Goal: Task Accomplishment & Management: Manage account settings

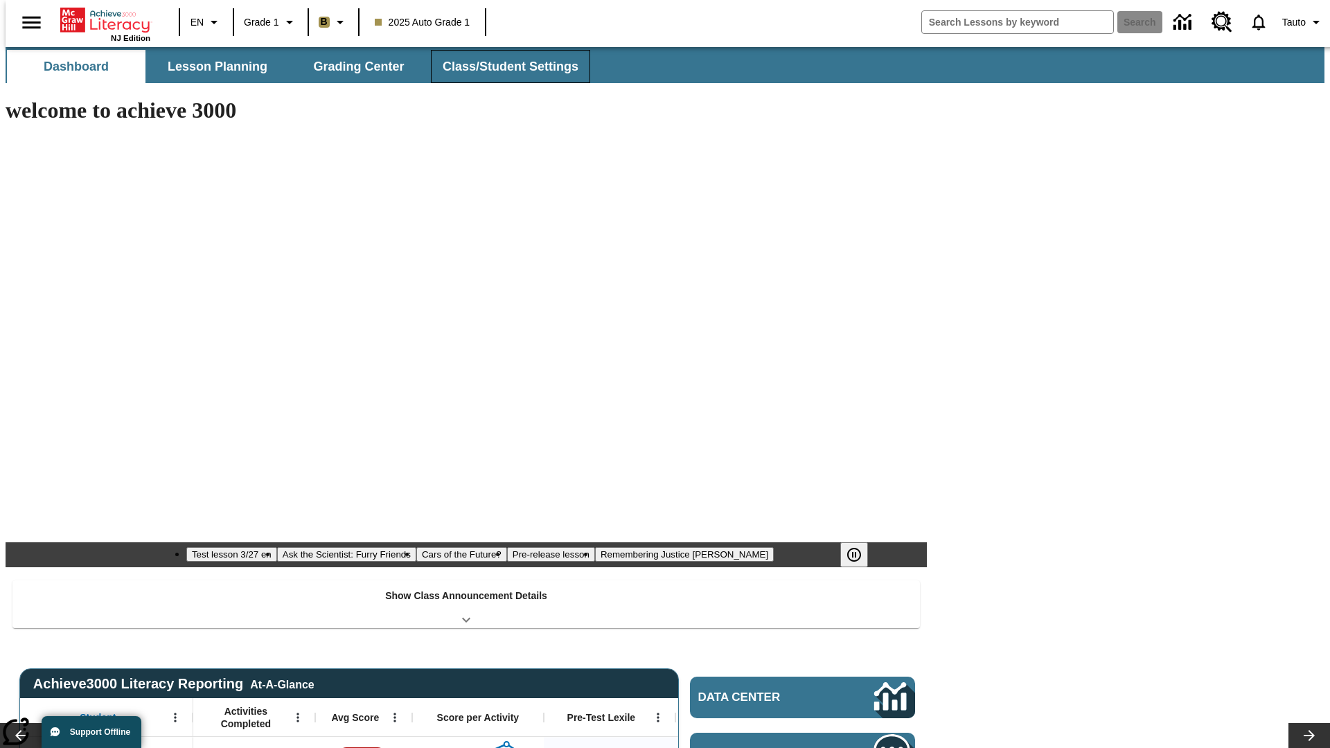
click at [503, 66] on span "Class/Student Settings" at bounding box center [511, 67] width 136 height 16
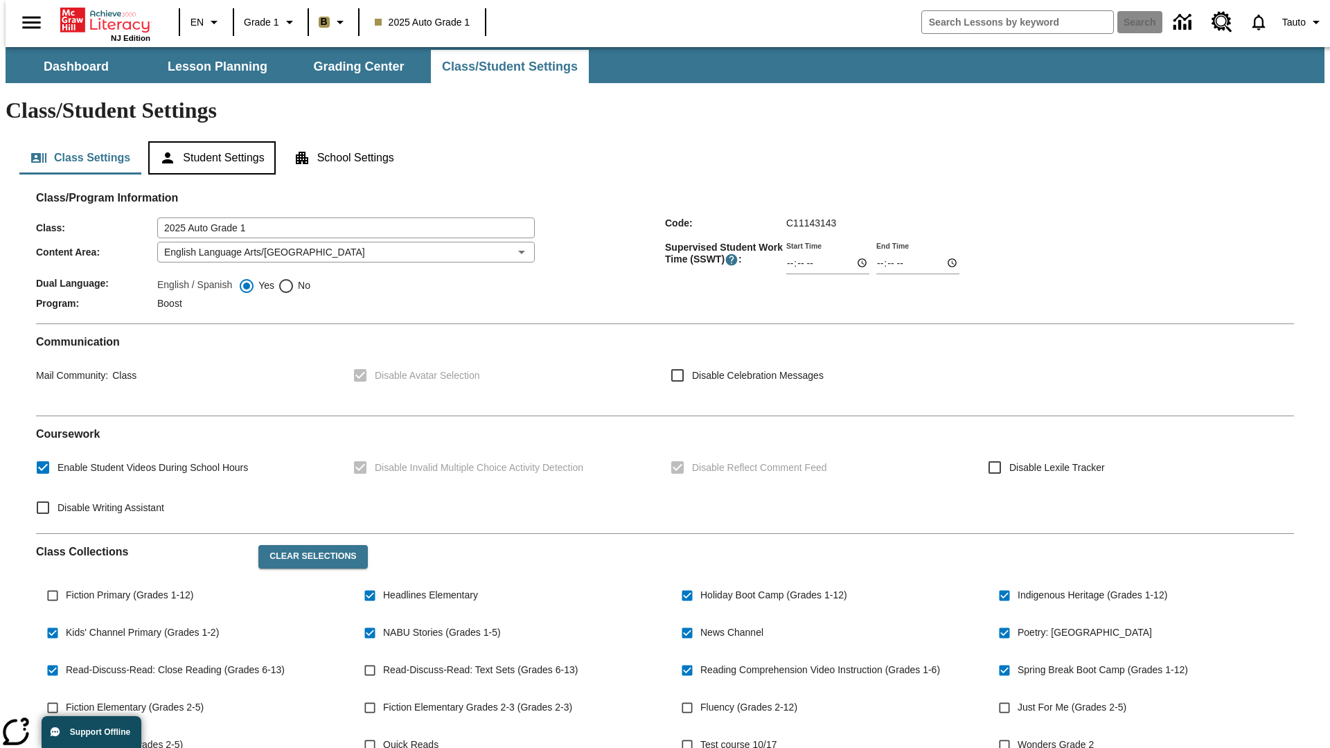
click at [208, 141] on button "Student Settings" at bounding box center [211, 157] width 127 height 33
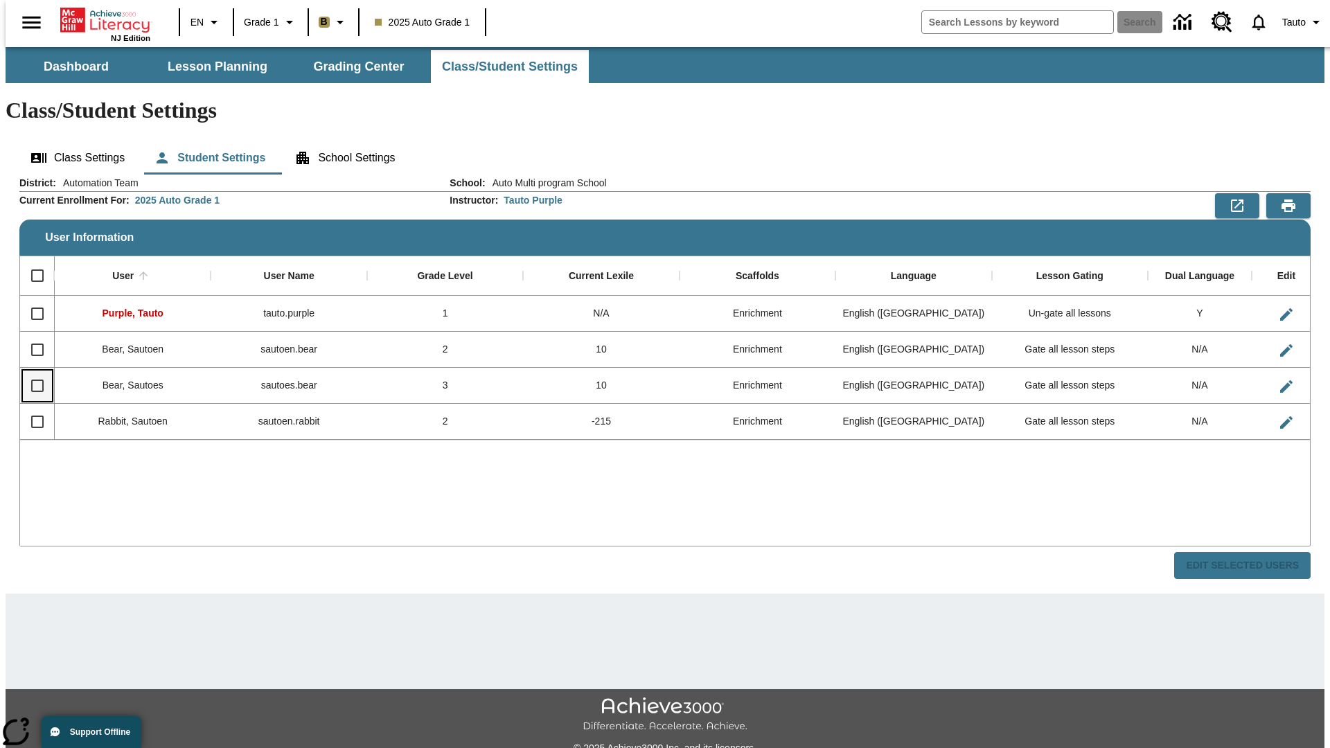
click at [31, 371] on input "Select row" at bounding box center [37, 385] width 29 height 29
checkbox input "true"
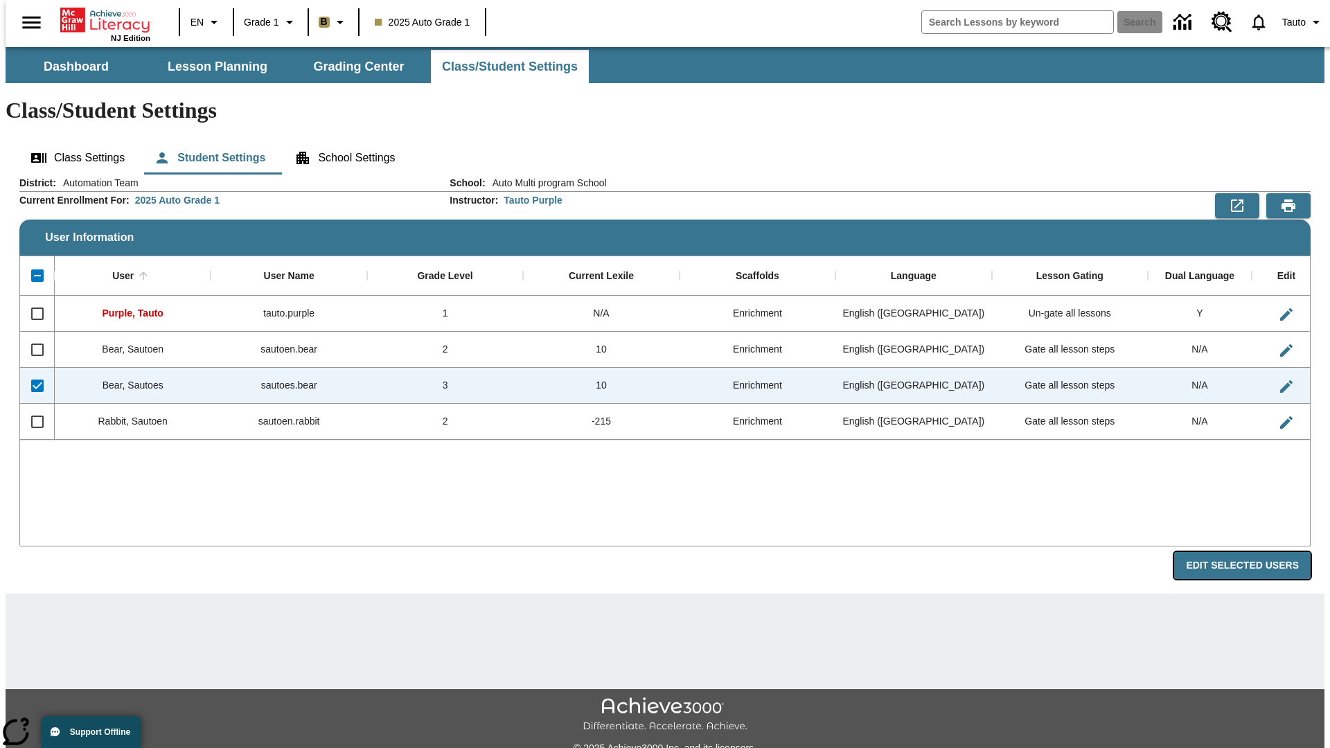
click at [1253, 552] on button "Edit Selected Users" at bounding box center [1242, 565] width 136 height 27
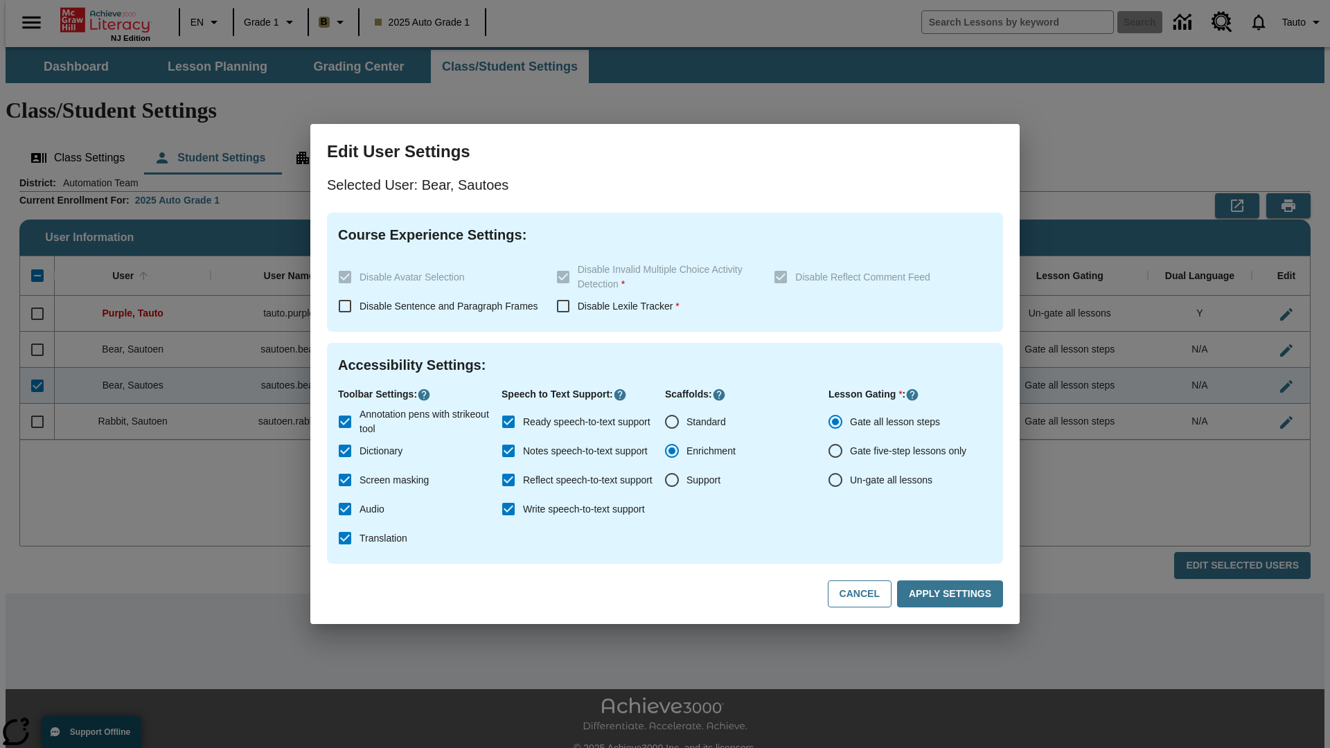
click at [835, 480] on input "Un-gate all lessons" at bounding box center [835, 479] width 29 height 29
radio input "true"
click at [952, 594] on button "Apply Settings" at bounding box center [950, 593] width 106 height 27
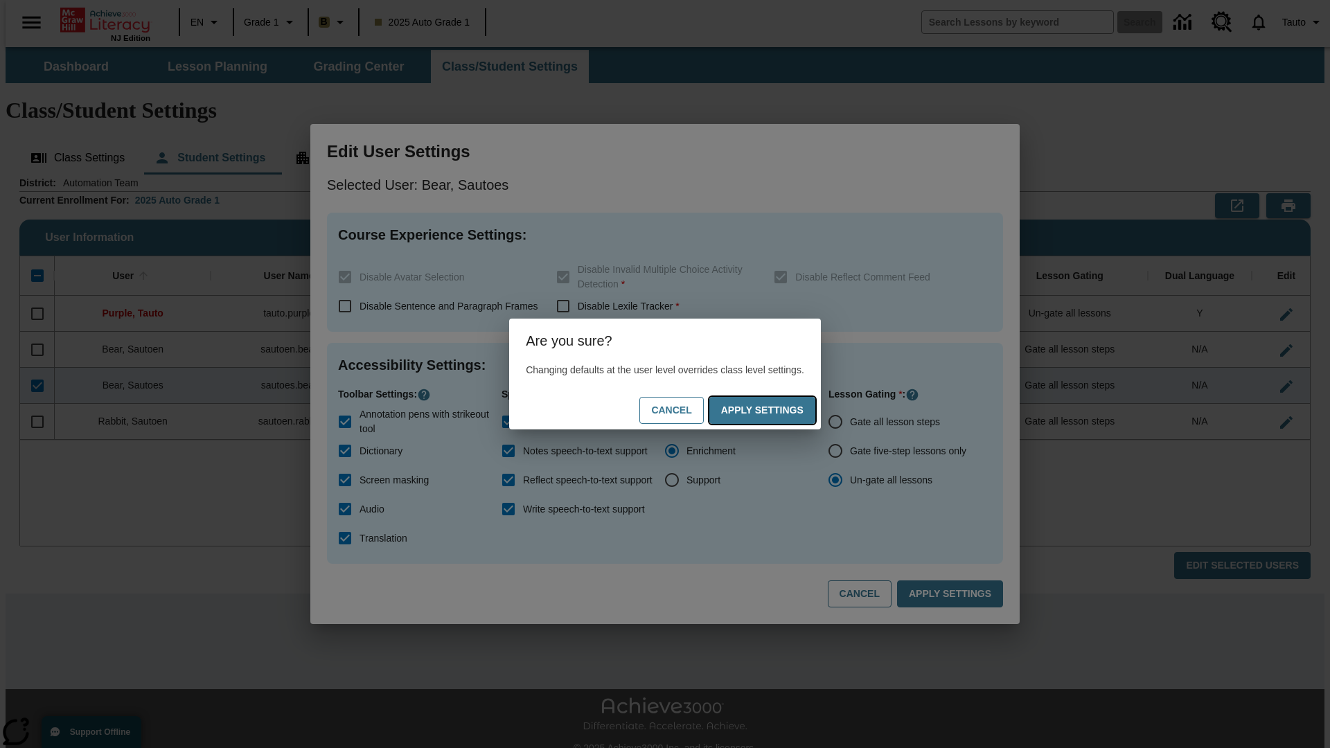
click at [776, 410] on button "Apply Settings" at bounding box center [762, 410] width 106 height 27
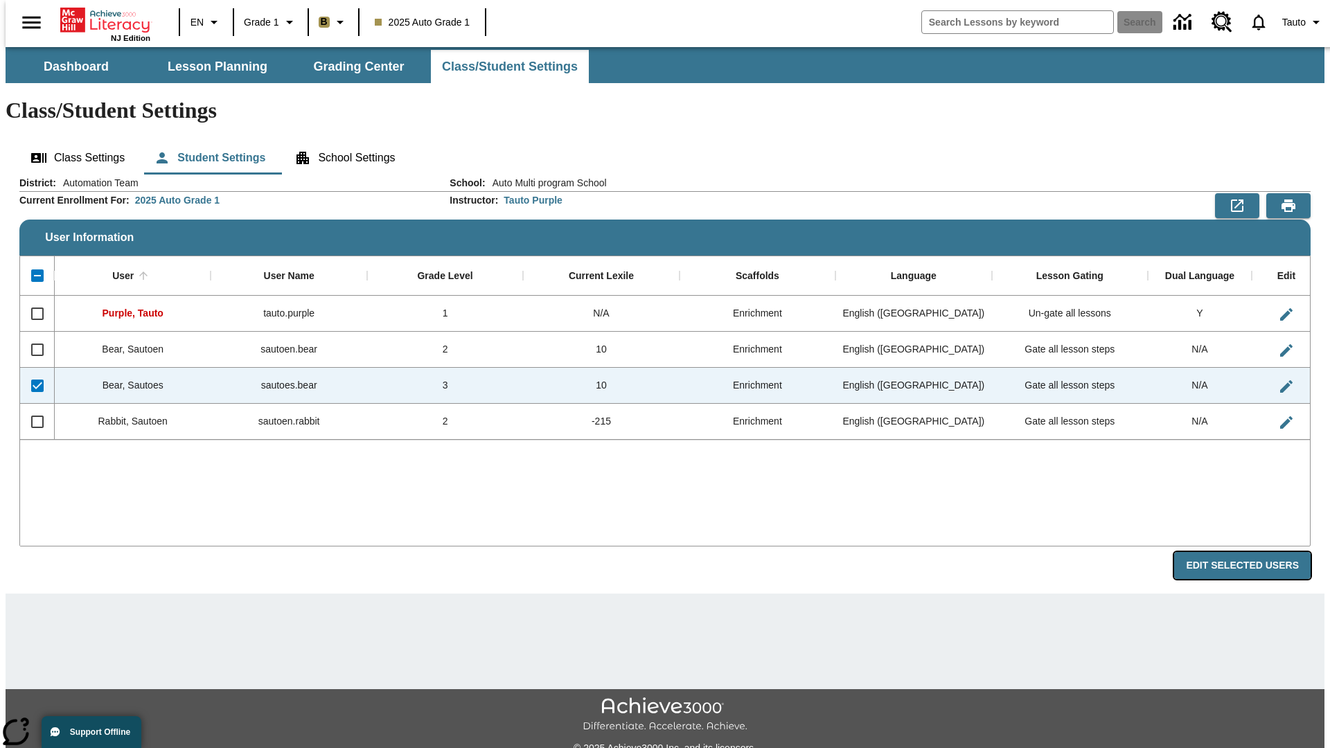
radio input "true"
checkbox input "false"
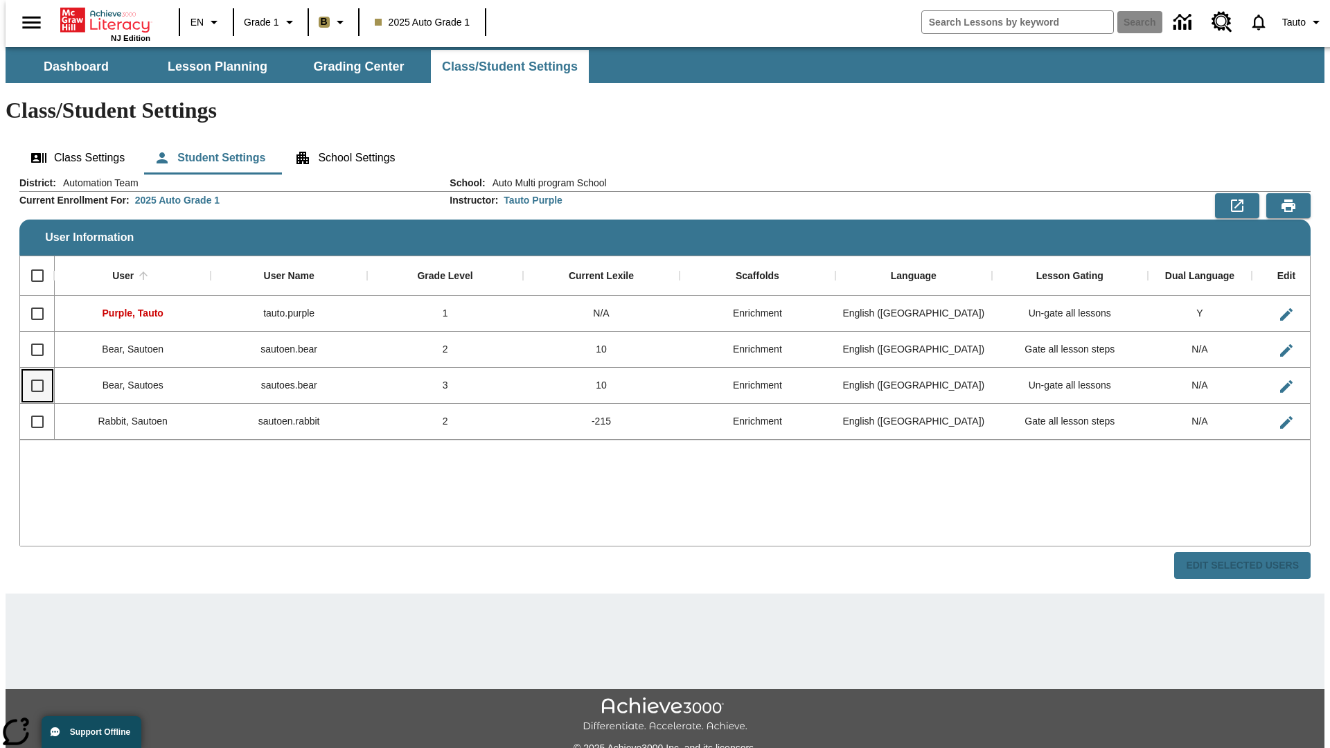
click at [31, 371] on input "Select row" at bounding box center [37, 385] width 29 height 29
checkbox input "true"
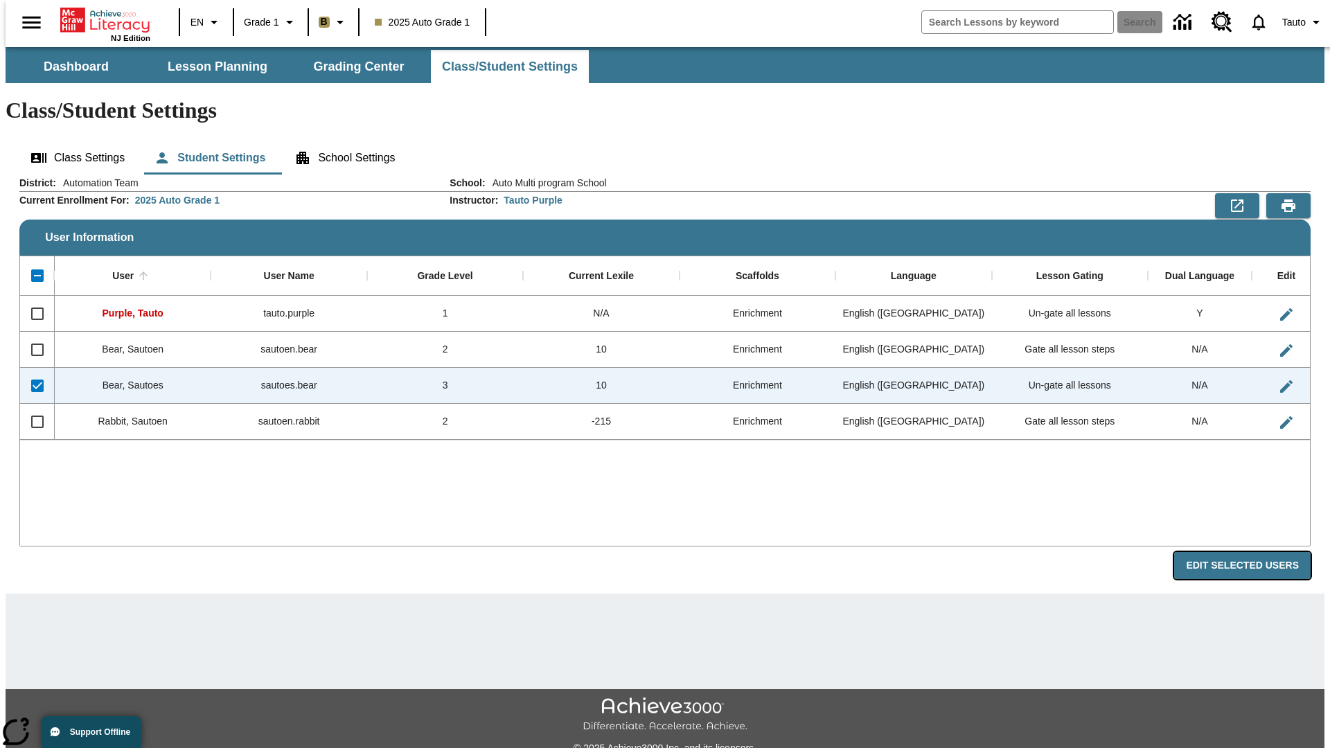
click at [1253, 552] on button "Edit Selected Users" at bounding box center [1242, 565] width 136 height 27
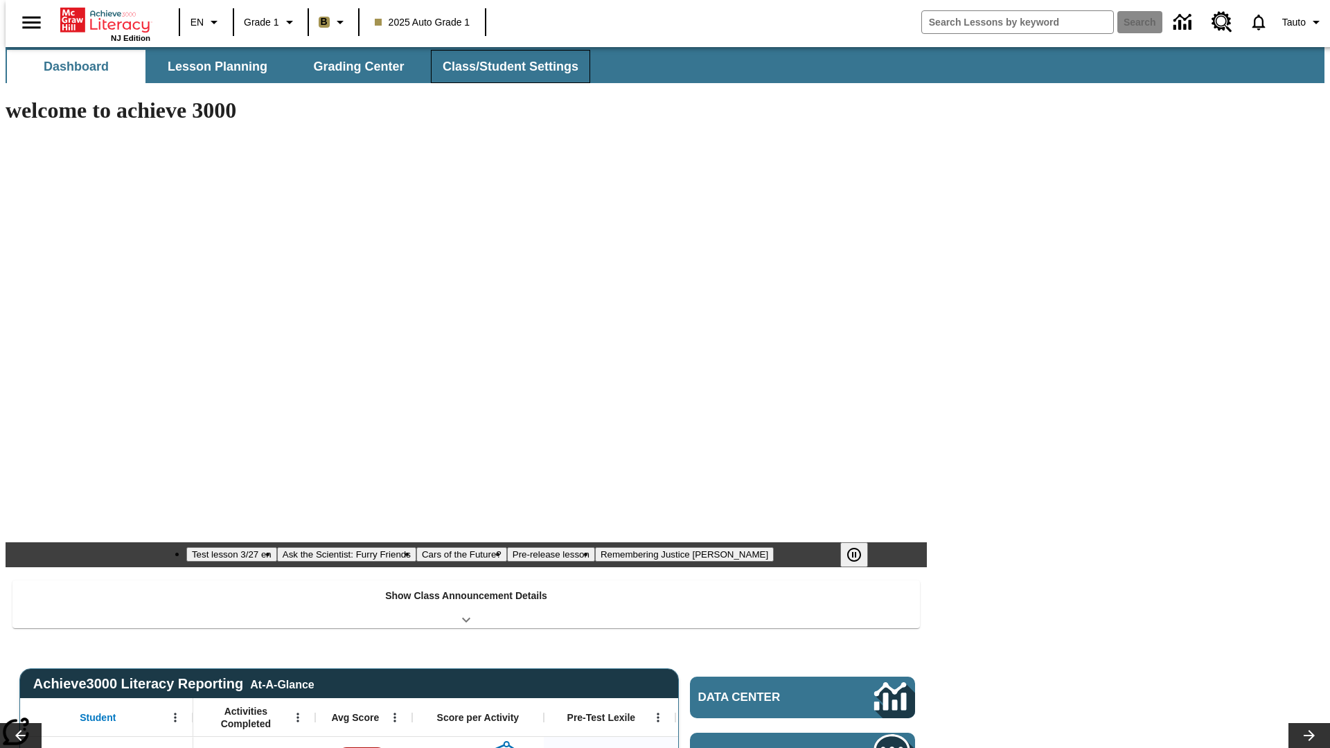
click at [503, 66] on span "Class/Student Settings" at bounding box center [511, 67] width 136 height 16
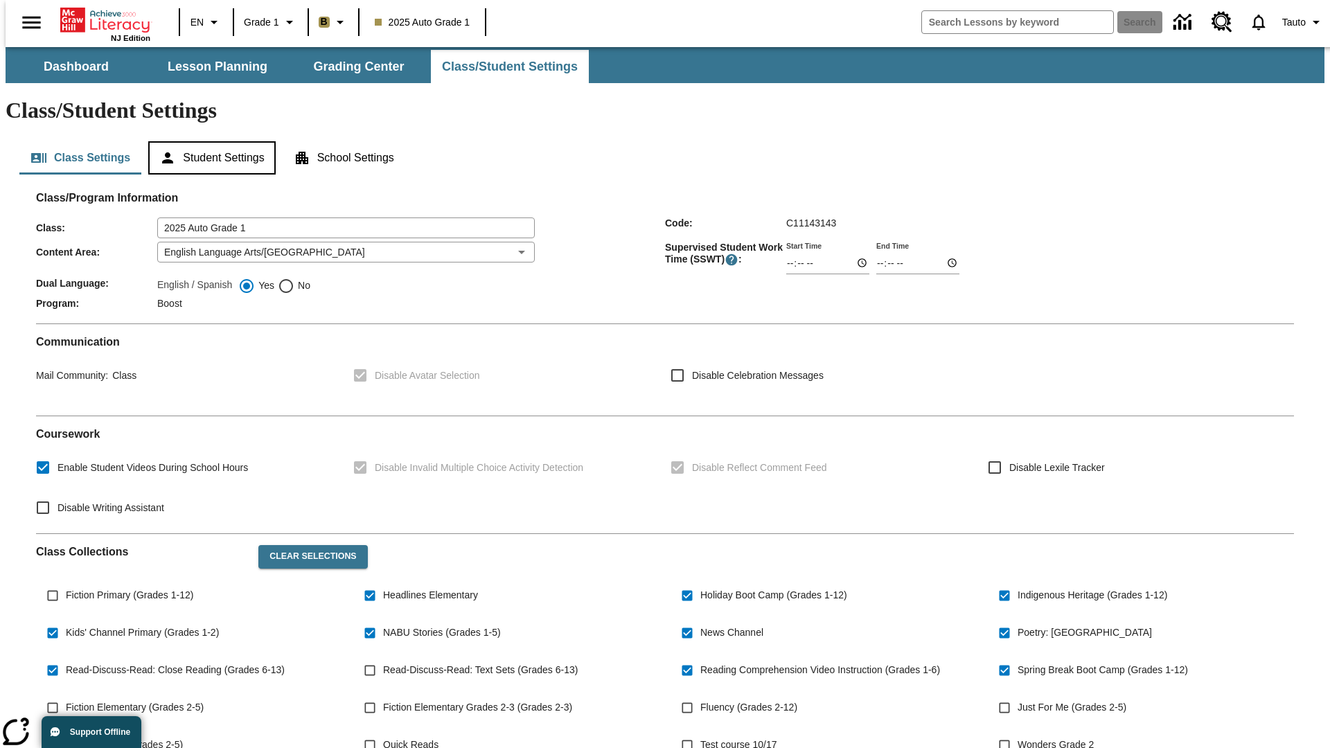
click at [208, 141] on button "Student Settings" at bounding box center [211, 157] width 127 height 33
